Goal: Contribute content

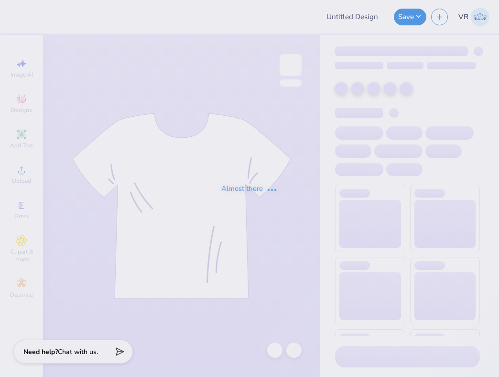
type input "CREWNECK"
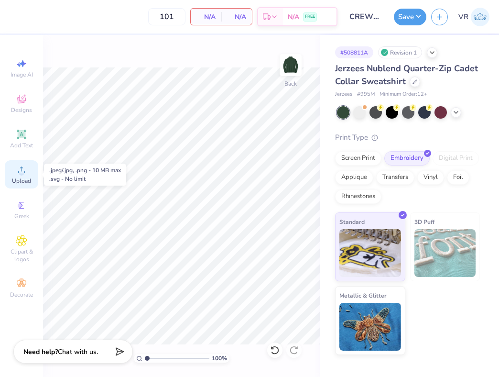
click at [19, 166] on icon at bounding box center [21, 169] width 11 height 11
click at [32, 171] on div "Upload" at bounding box center [21, 174] width 33 height 28
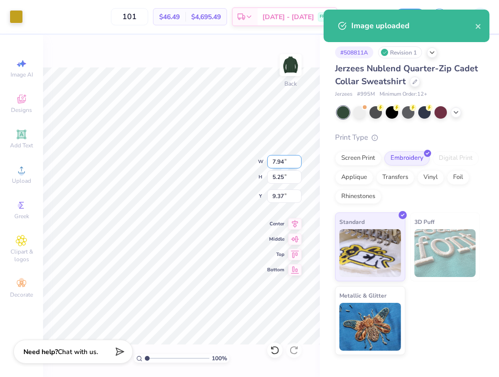
click at [283, 164] on input "7.94" at bounding box center [284, 161] width 34 height 13
type input "4.00"
type input "2.65"
type input "10.68"
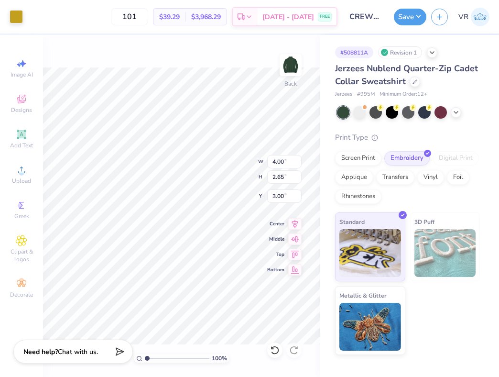
type input "3.00"
click at [403, 18] on button "Save" at bounding box center [410, 15] width 32 height 17
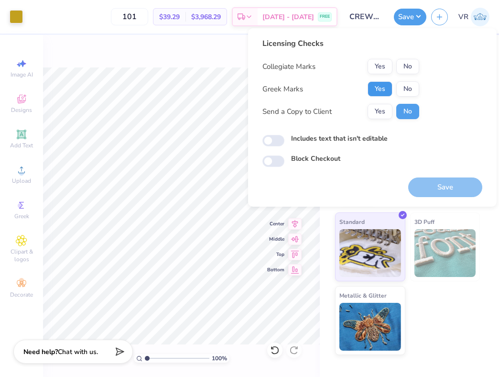
click at [379, 83] on button "Yes" at bounding box center [379, 88] width 25 height 15
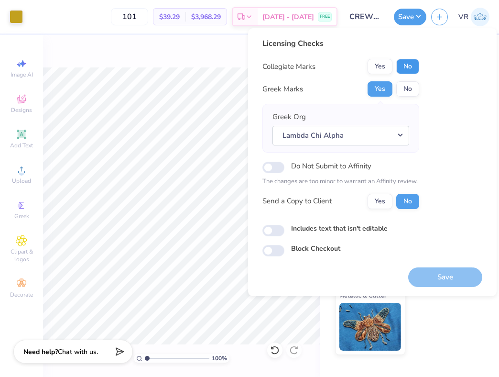
click at [410, 66] on button "No" at bounding box center [407, 66] width 23 height 15
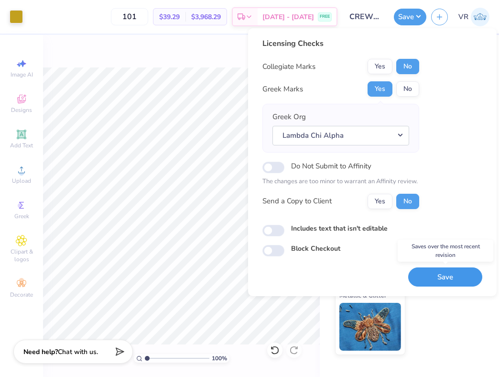
click at [433, 282] on button "Save" at bounding box center [445, 277] width 74 height 20
